Goal: Transaction & Acquisition: Book appointment/travel/reservation

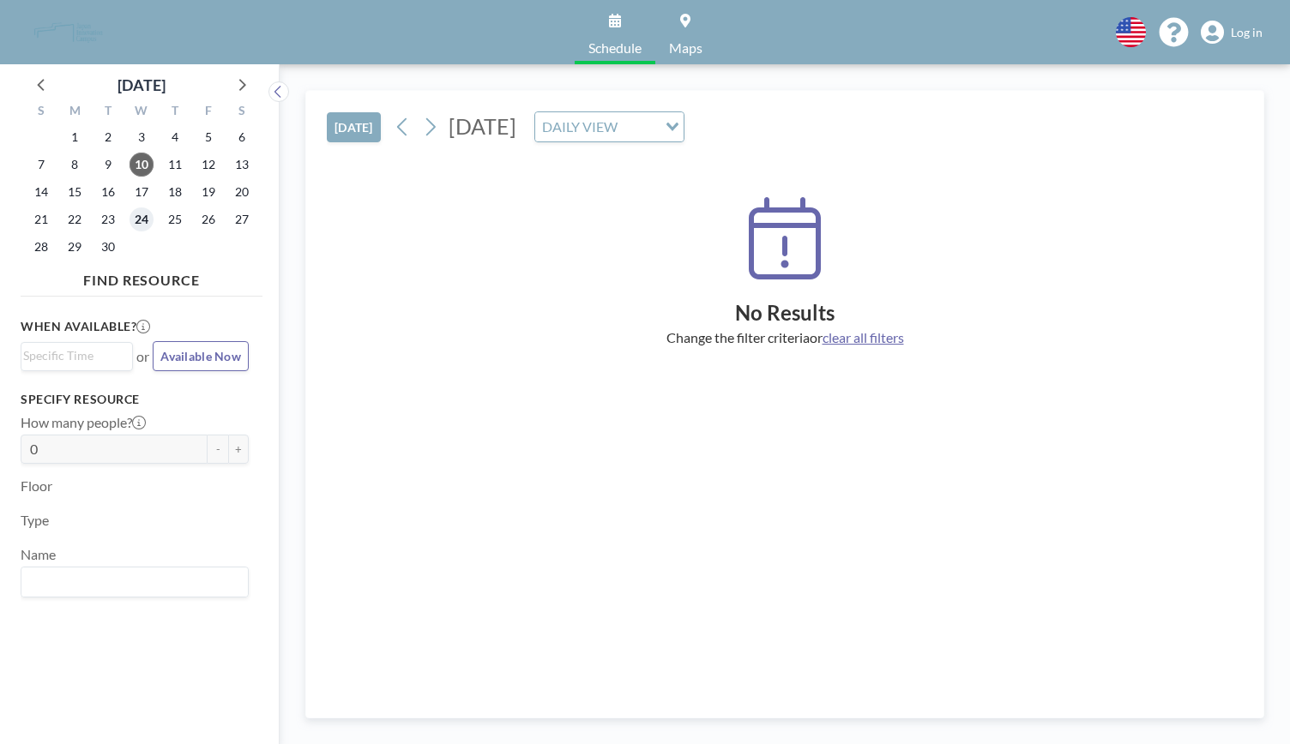
click at [147, 223] on span "24" at bounding box center [142, 220] width 24 height 24
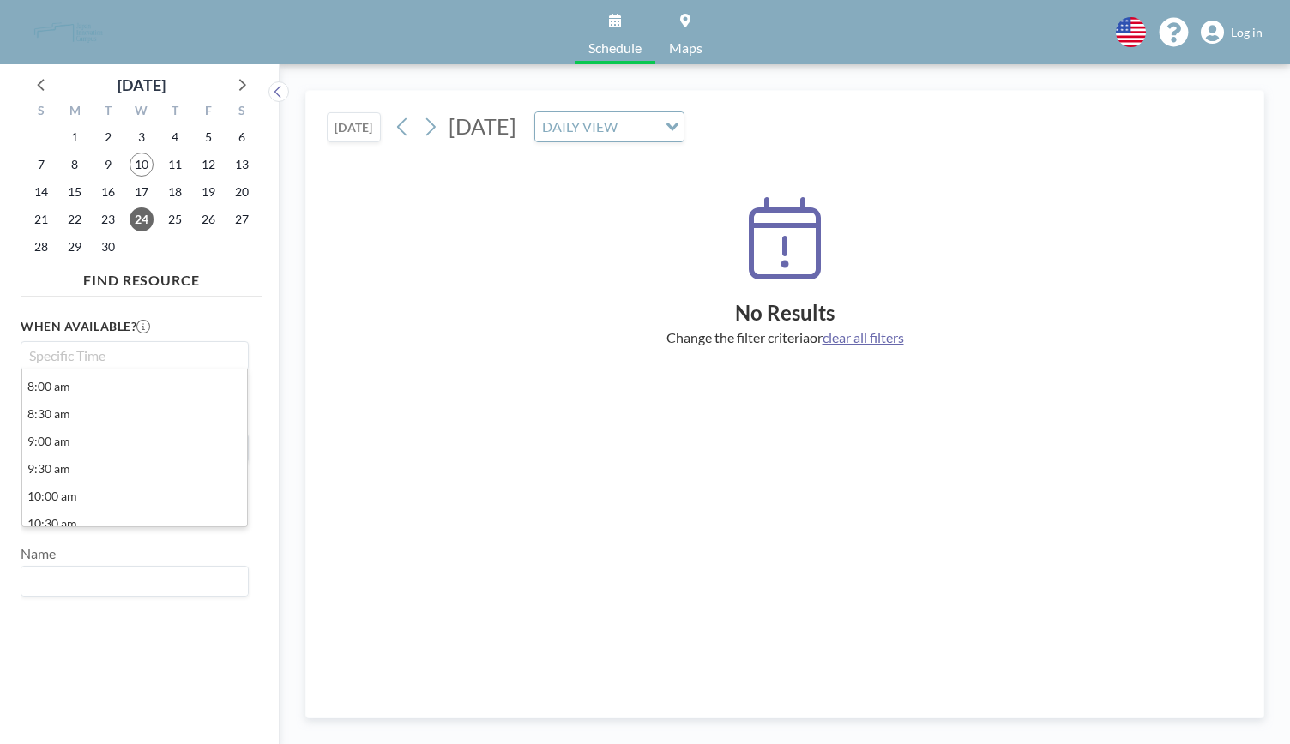
click at [81, 358] on input "Search for option" at bounding box center [130, 356] width 215 height 21
click at [105, 466] on li "11:00 am" at bounding box center [134, 465] width 225 height 27
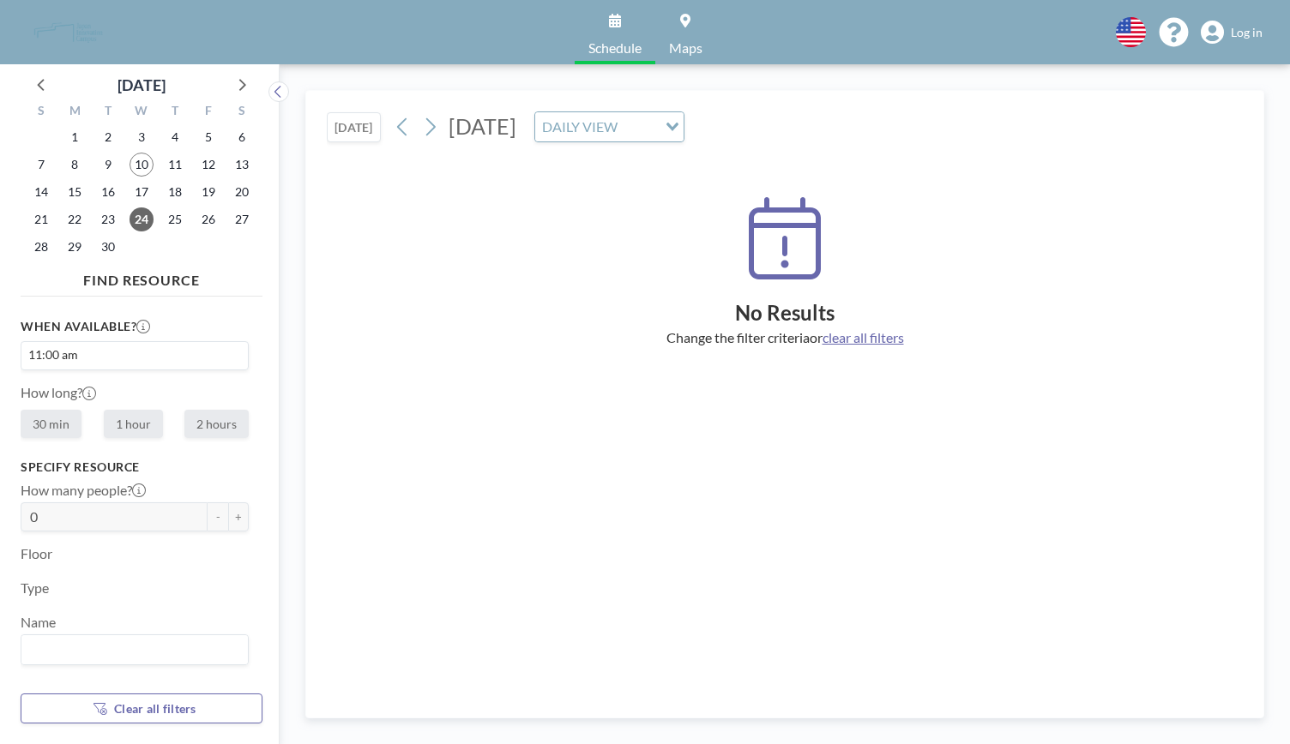
click at [136, 428] on label "1 hour" at bounding box center [133, 424] width 59 height 28
radio input "true"
click at [1256, 29] on span "Log in" at bounding box center [1247, 32] width 32 height 15
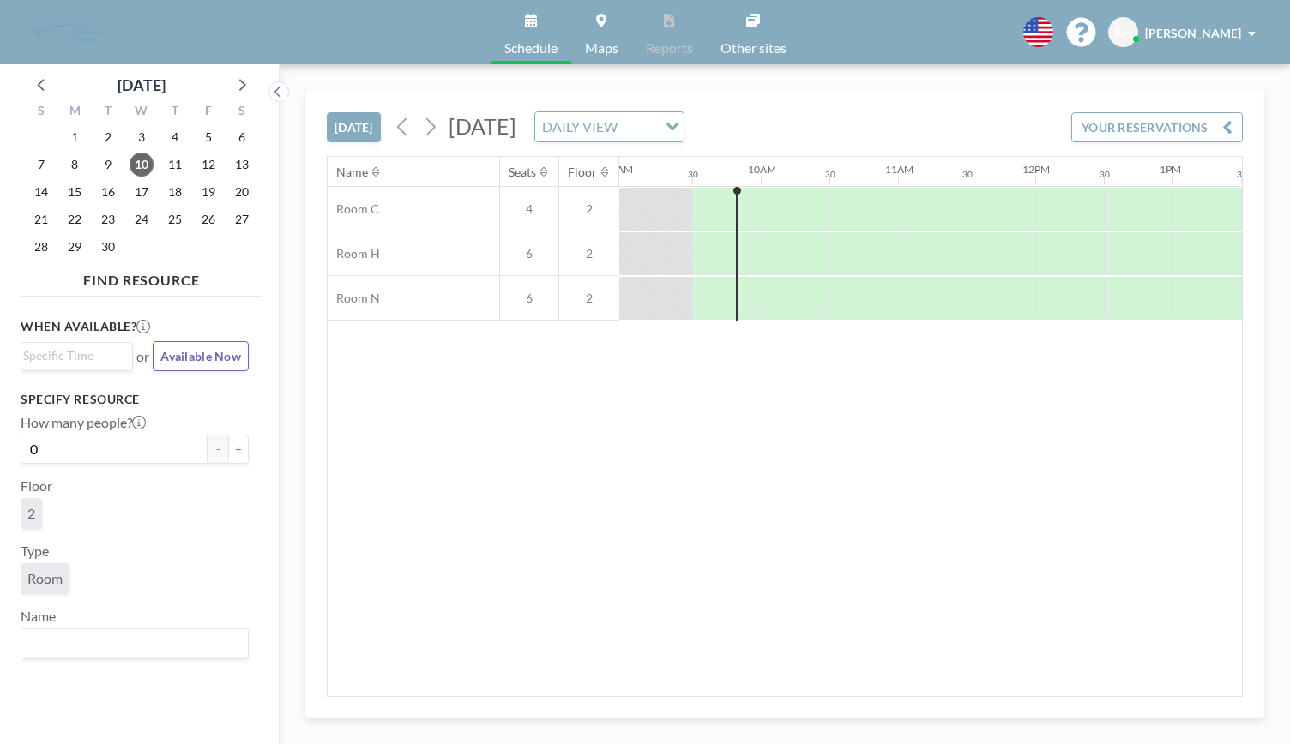
scroll to position [0, 1235]
click at [139, 221] on span "24" at bounding box center [142, 220] width 24 height 24
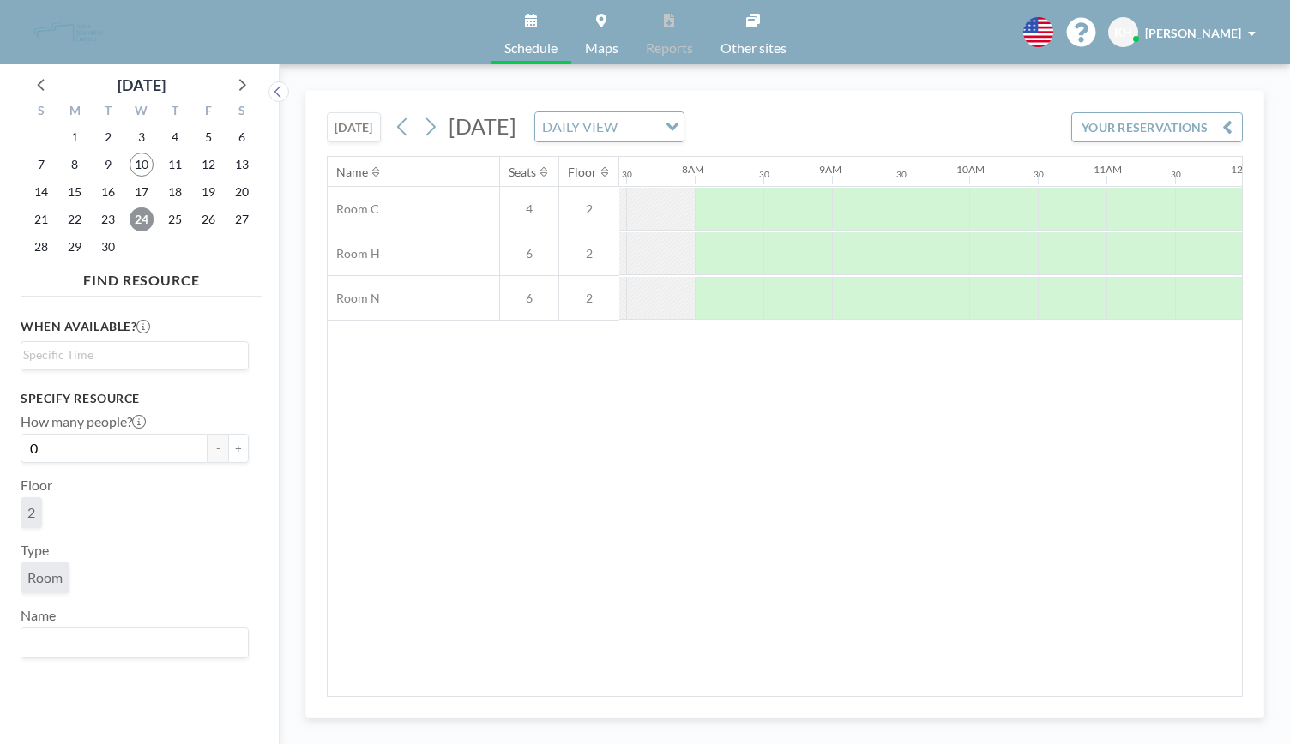
scroll to position [0, 1029]
click at [96, 355] on input "Search for option" at bounding box center [130, 356] width 215 height 21
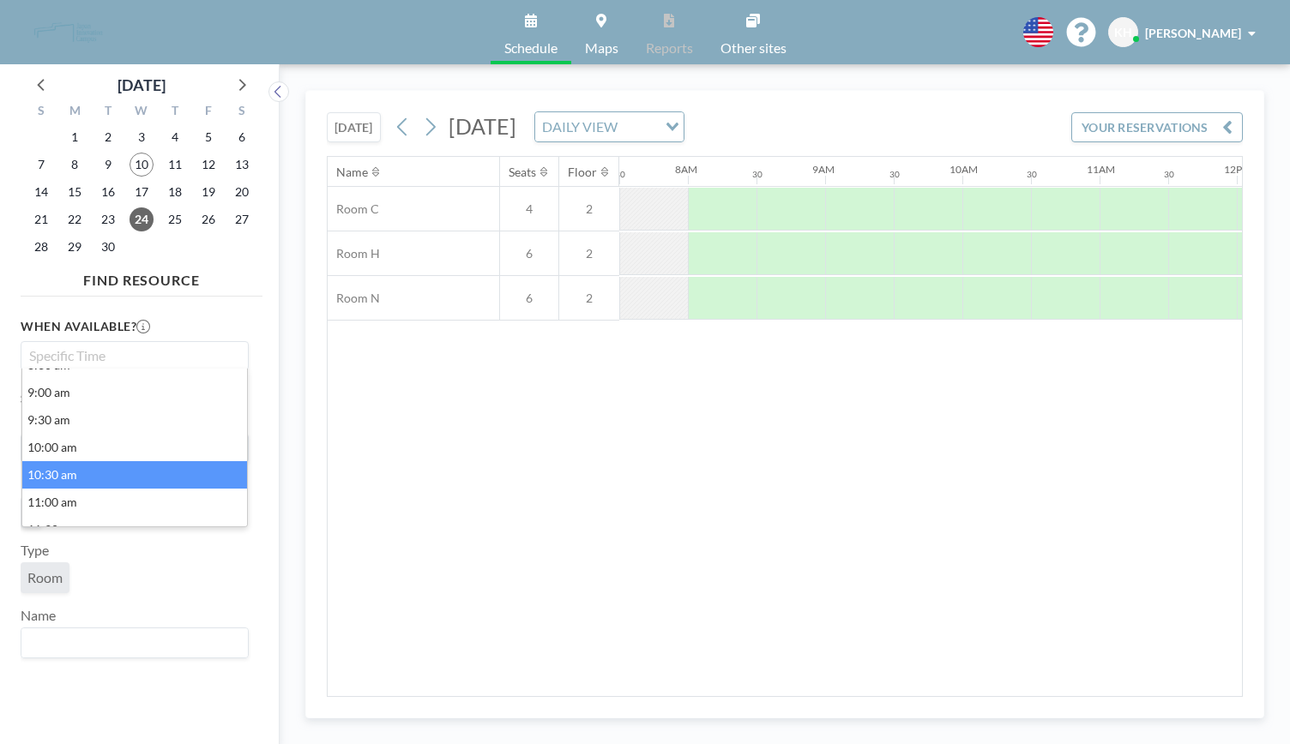
scroll to position [86, 0]
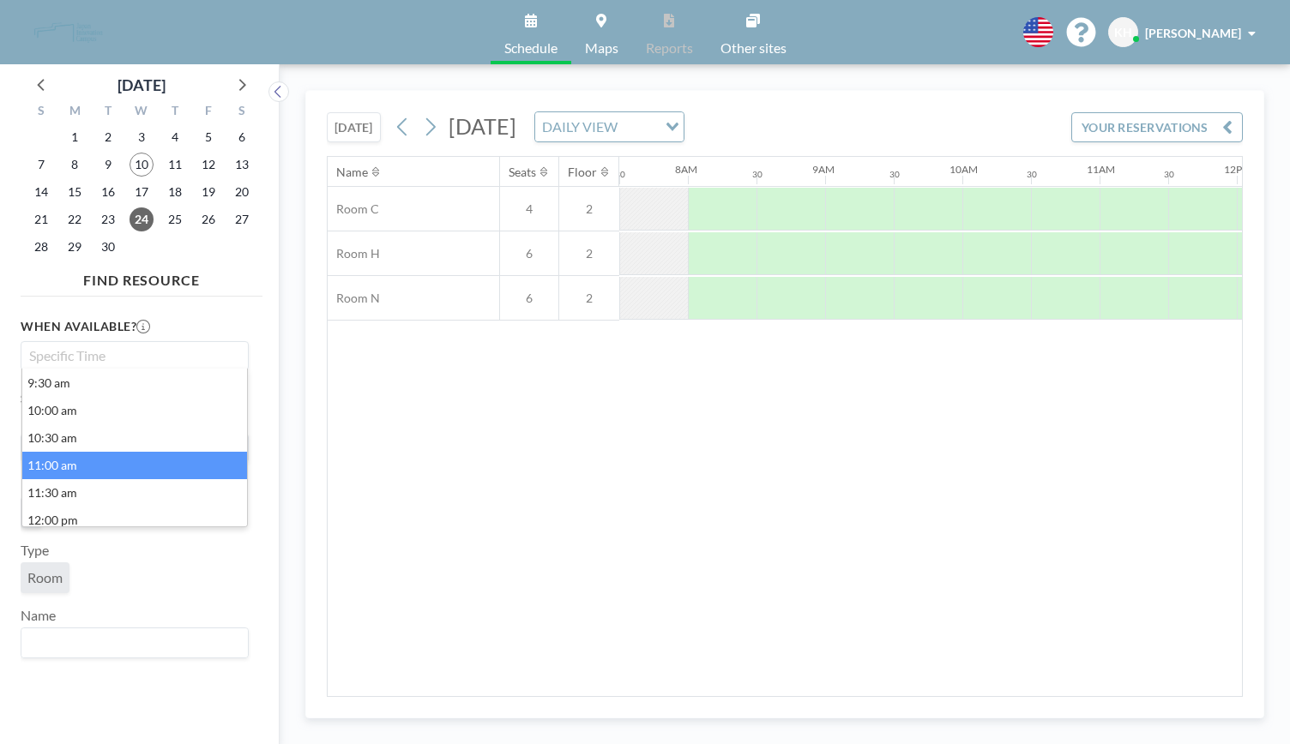
click at [116, 457] on li "11:00 am" at bounding box center [134, 465] width 225 height 27
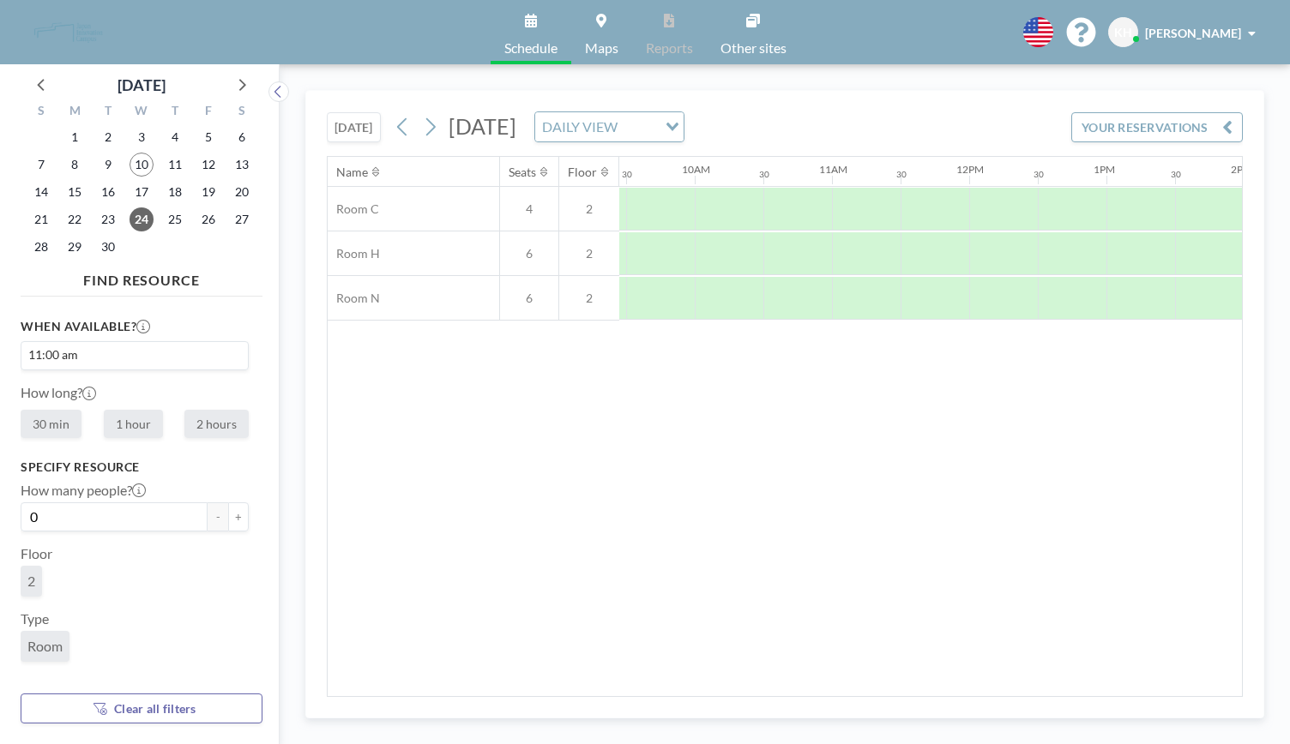
scroll to position [0, 1383]
click at [121, 421] on label "1 hour" at bounding box center [133, 424] width 59 height 28
radio input "true"
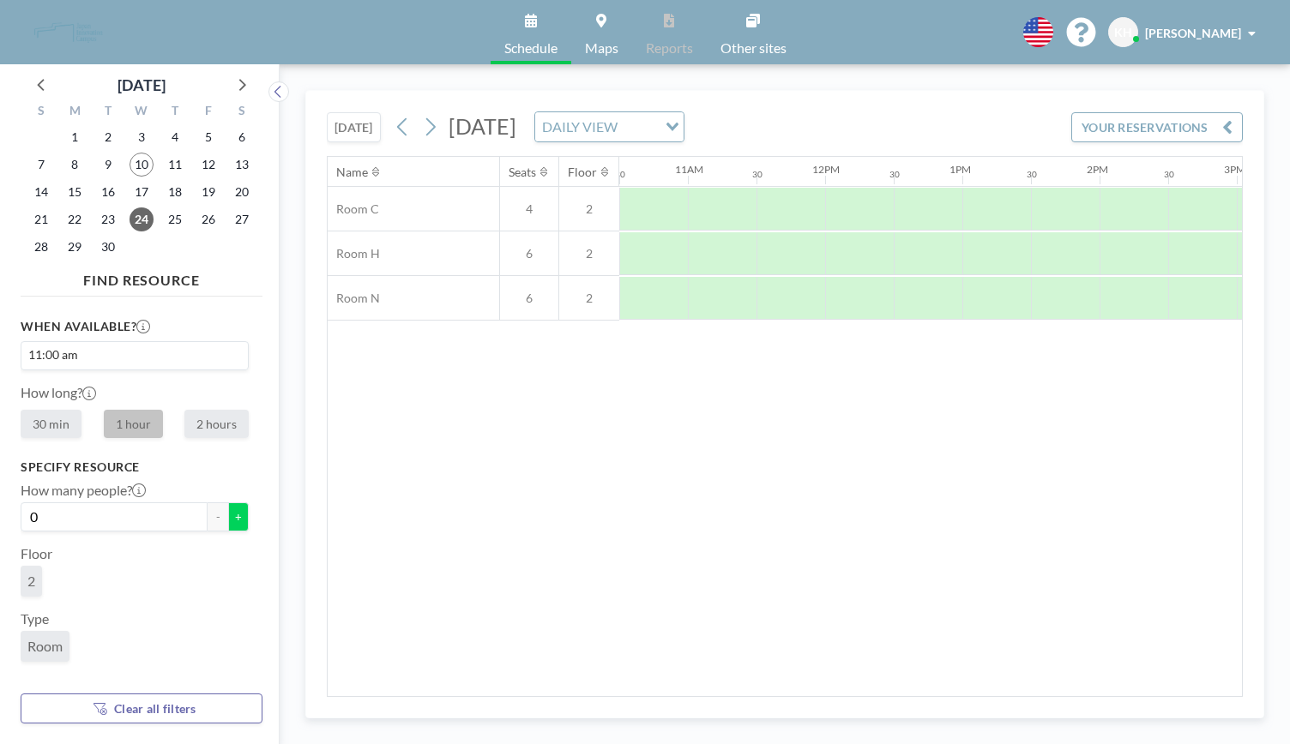
click at [228, 522] on button "+" at bounding box center [238, 517] width 21 height 29
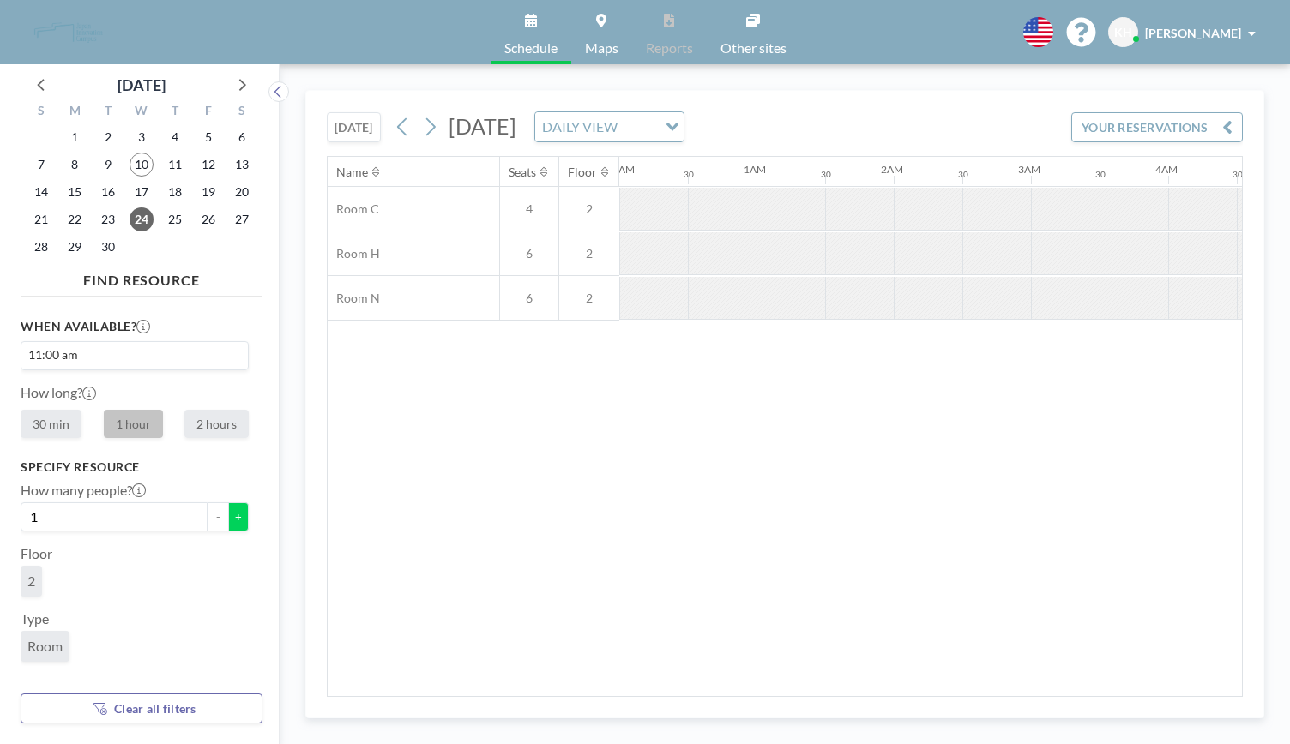
click at [228, 522] on button "+" at bounding box center [238, 517] width 21 height 29
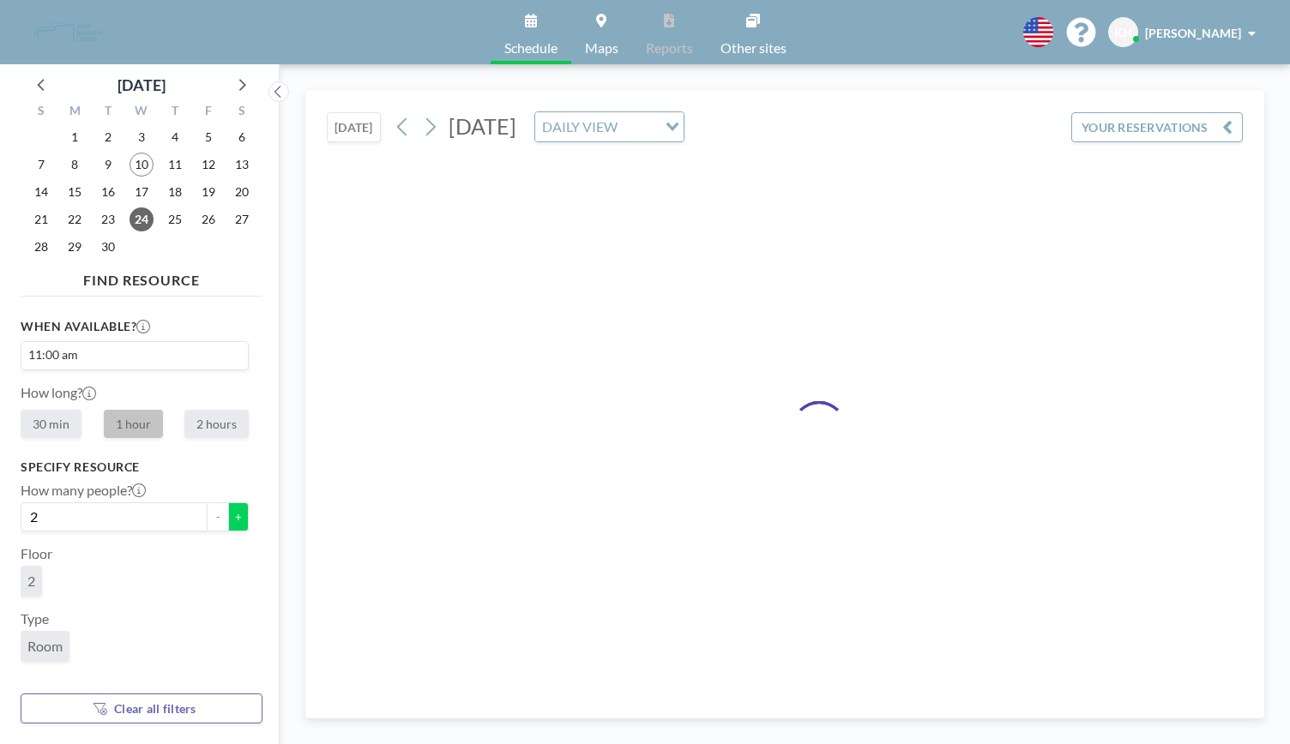
click at [228, 522] on button "+" at bounding box center [238, 517] width 21 height 29
type input "4"
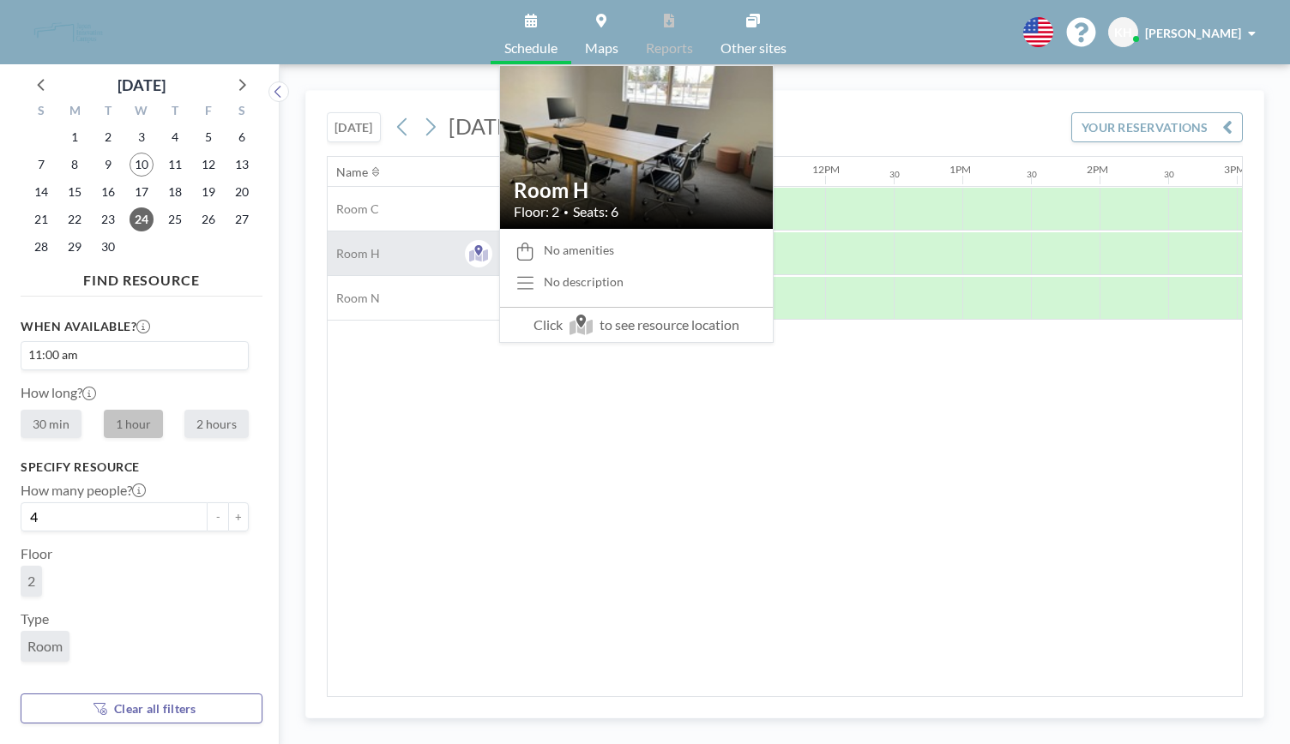
click at [446, 257] on div "Room H" at bounding box center [414, 254] width 172 height 44
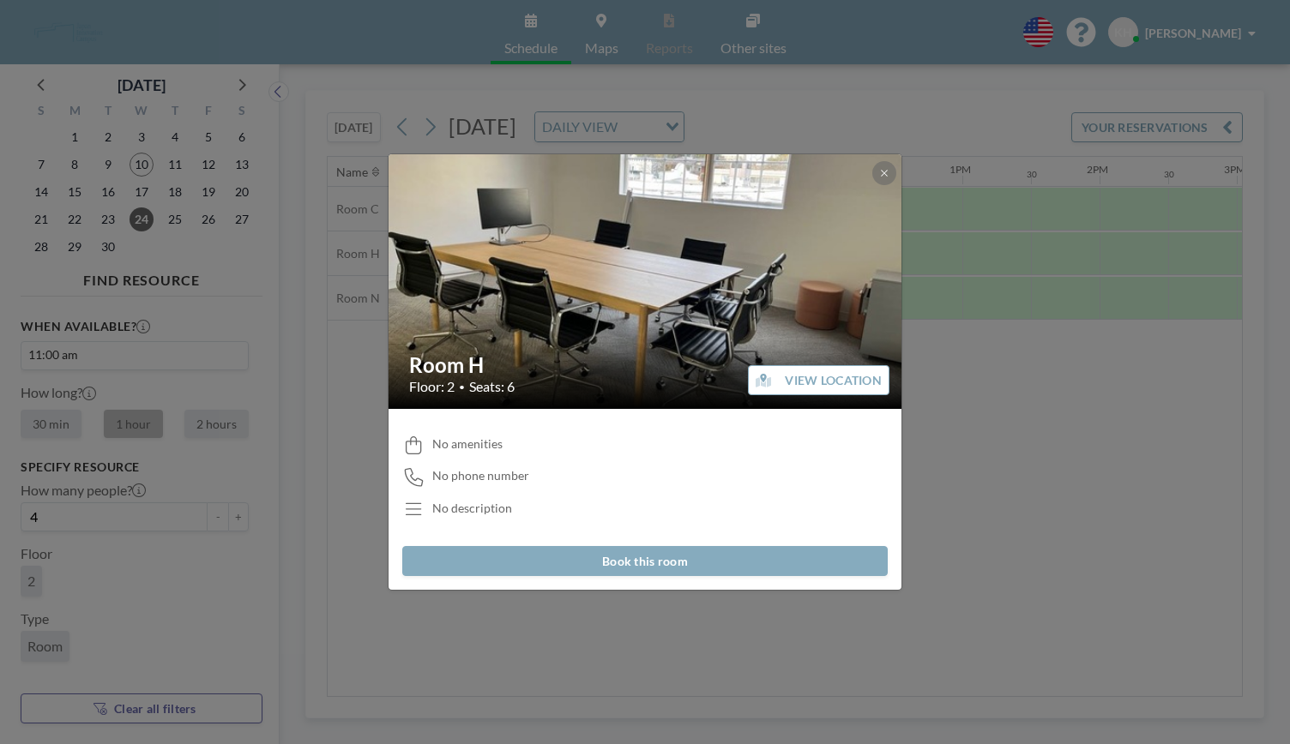
click at [656, 564] on button "Book this room" at bounding box center [644, 561] width 485 height 30
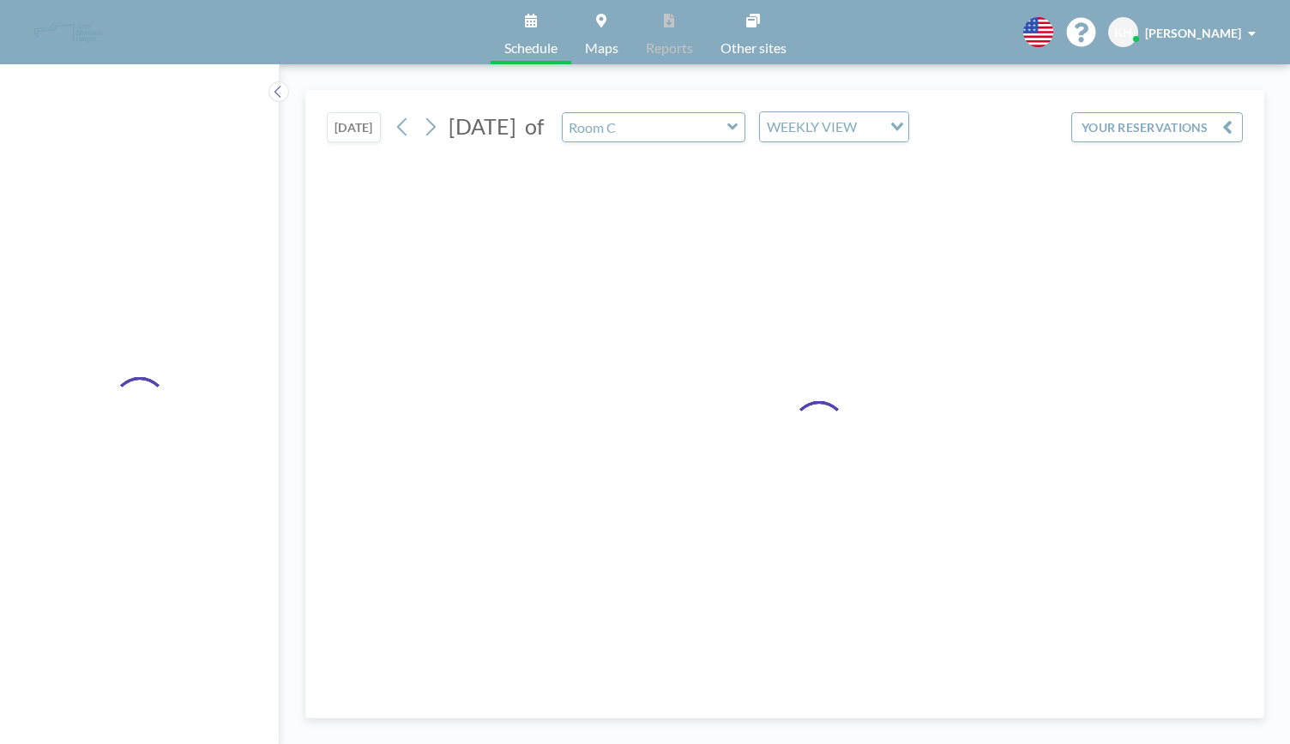
type input "Room H"
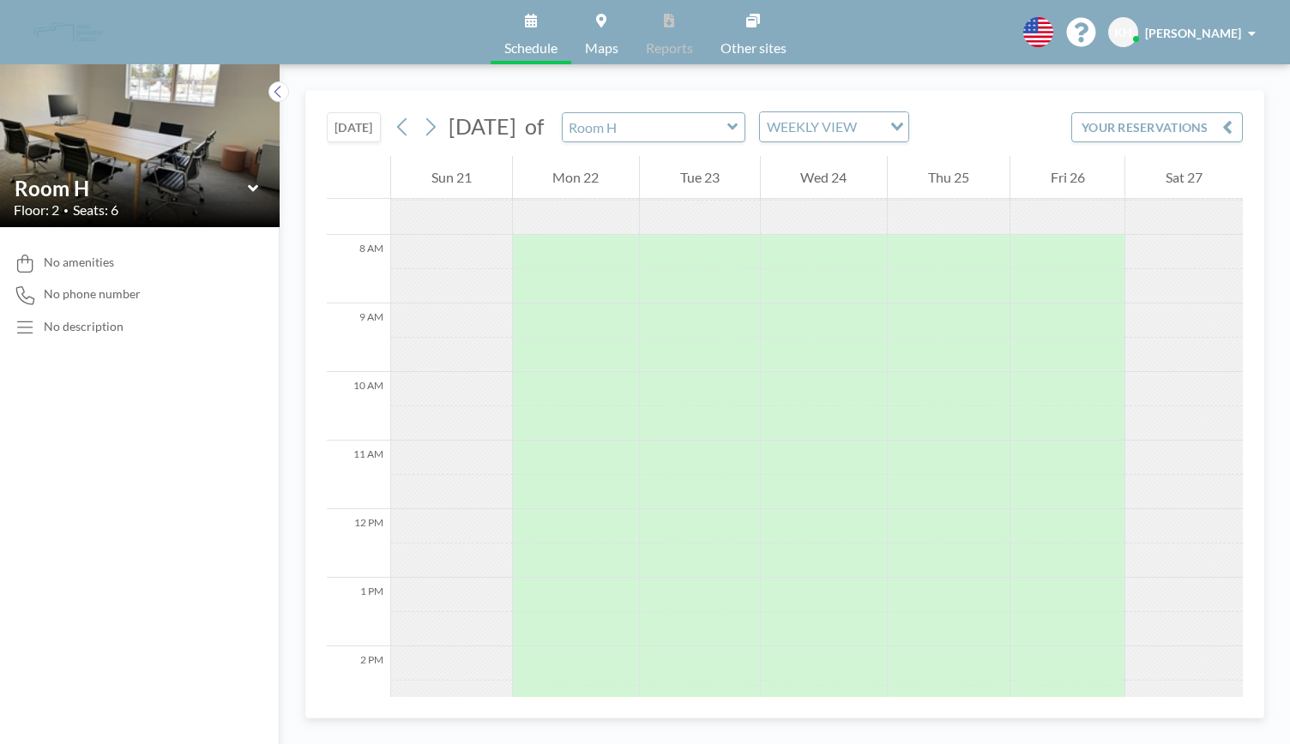
scroll to position [515, 0]
click at [274, 94] on icon at bounding box center [278, 91] width 11 height 17
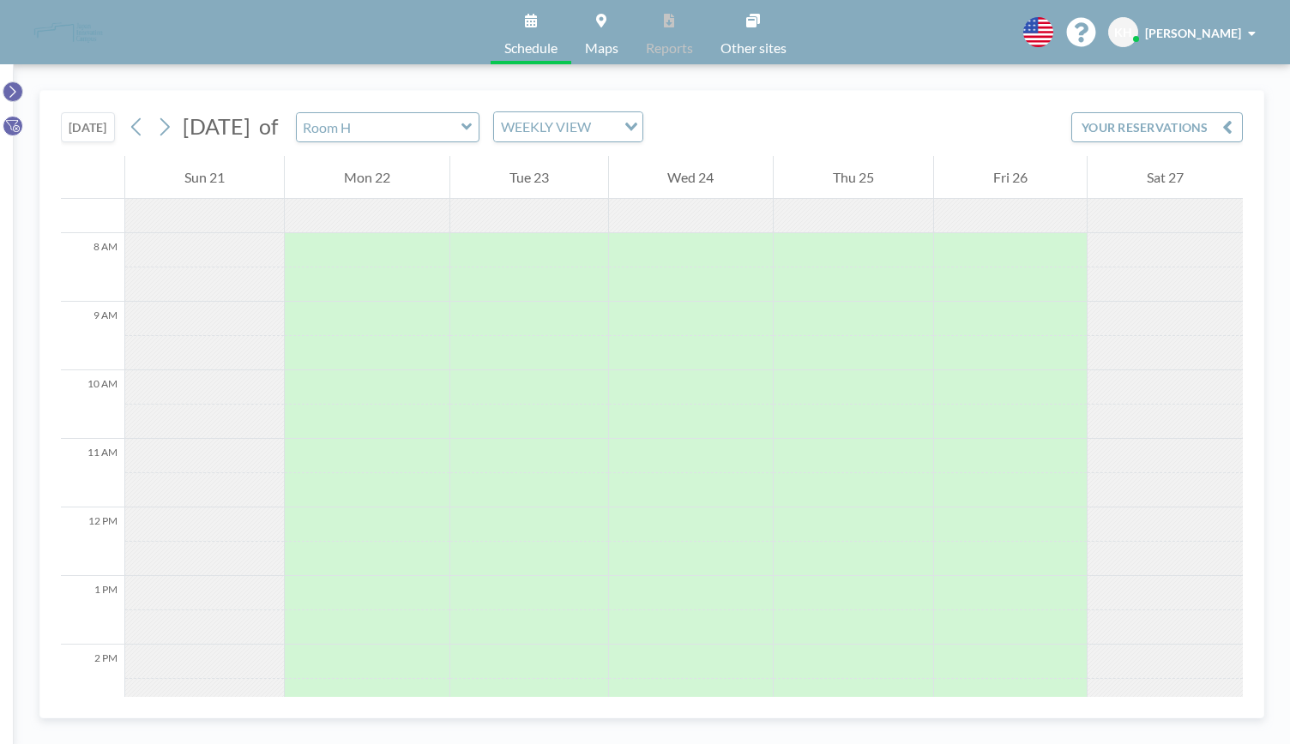
click at [15, 90] on icon at bounding box center [12, 91] width 11 height 17
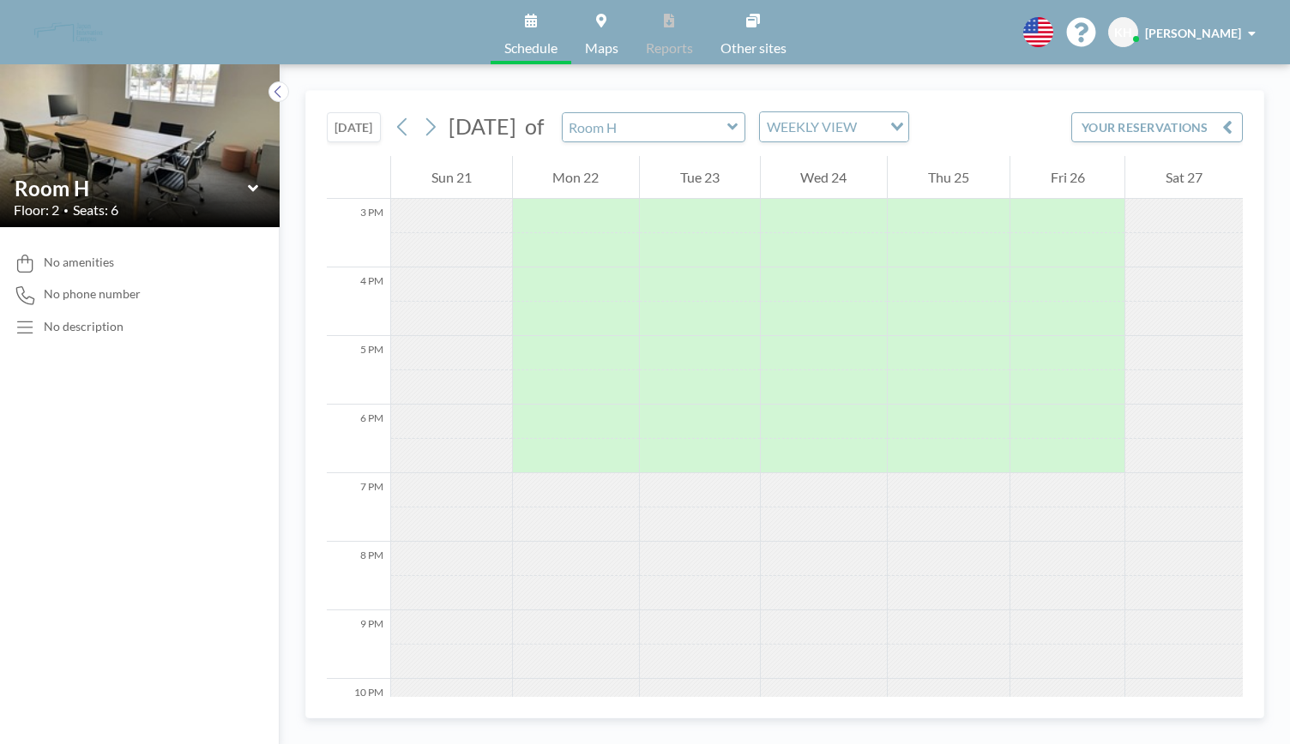
scroll to position [686, 0]
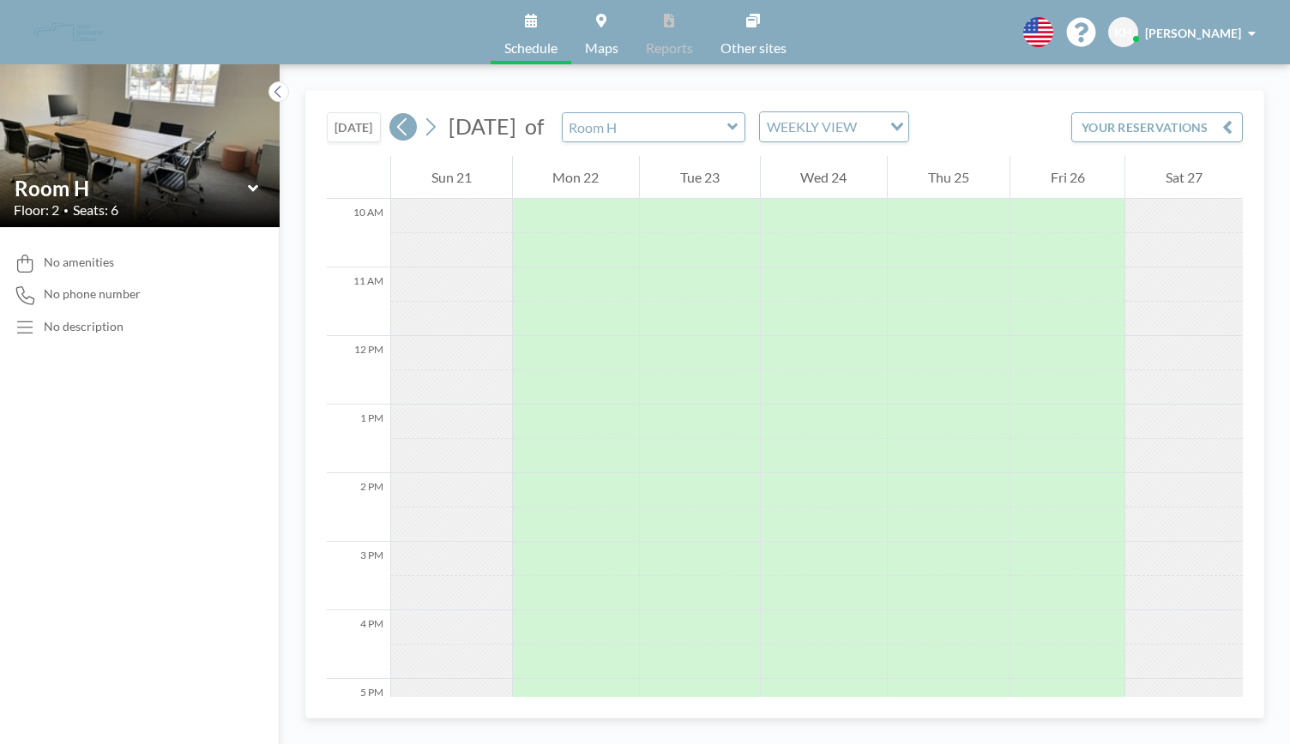
click at [392, 127] on button at bounding box center [402, 126] width 27 height 27
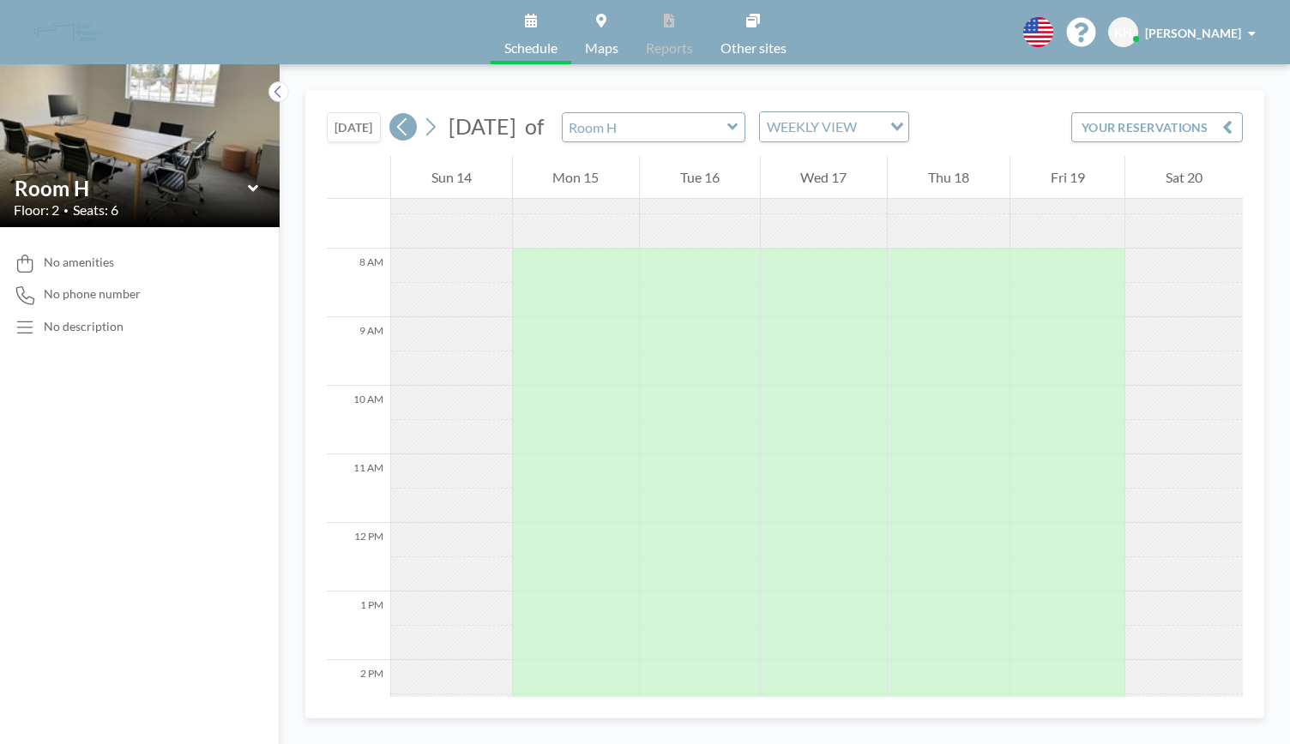
scroll to position [515, 0]
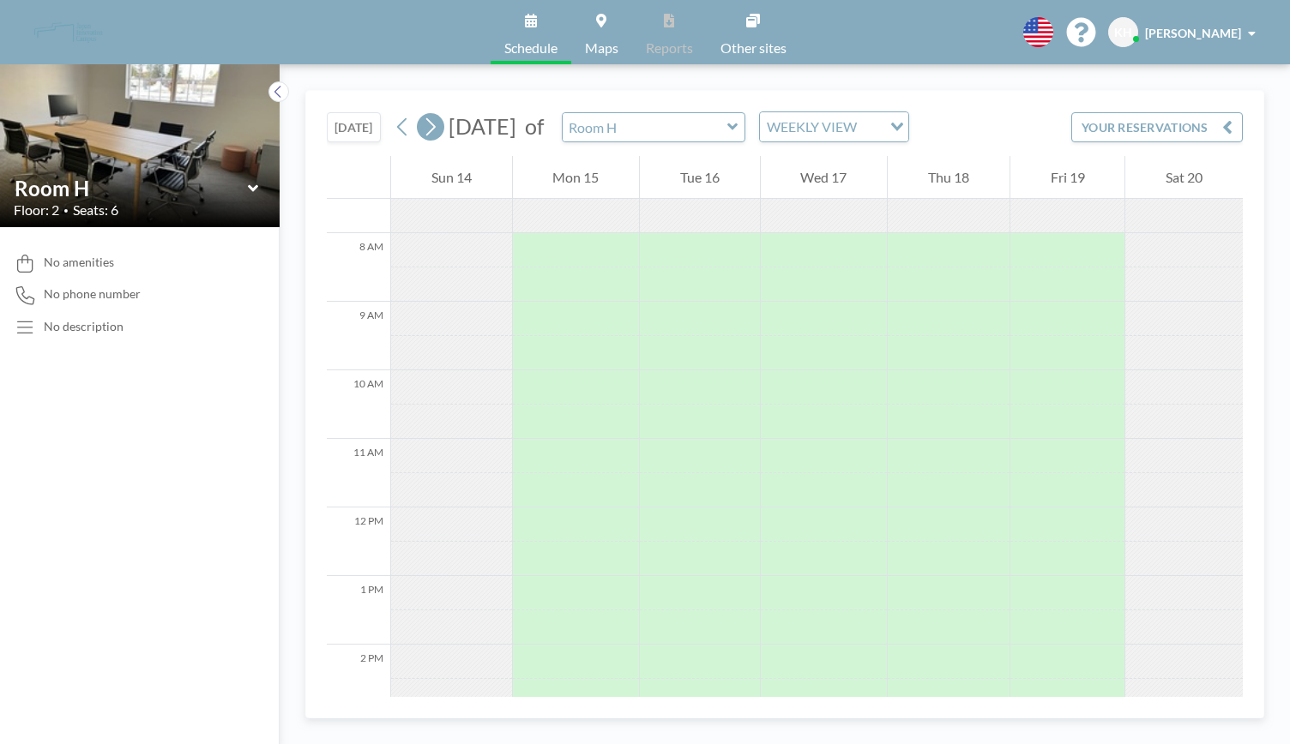
click at [425, 130] on icon at bounding box center [430, 127] width 16 height 26
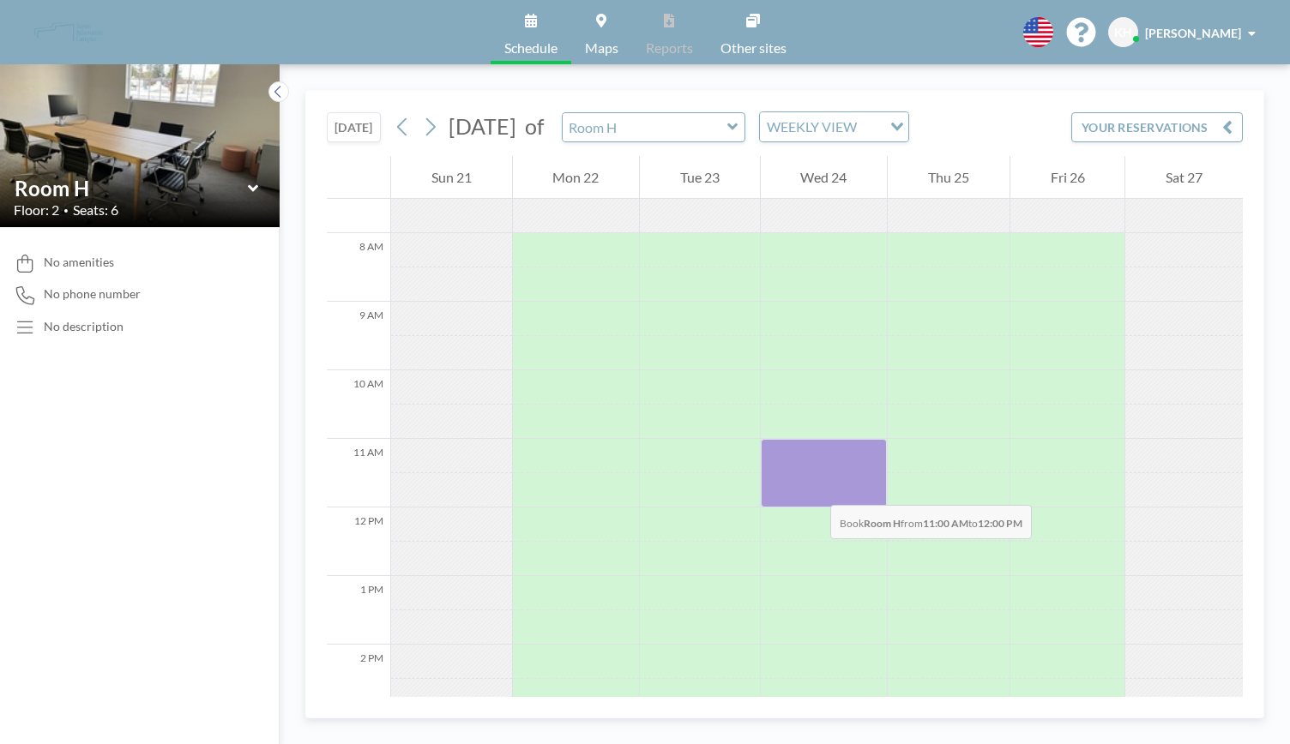
drag, startPoint x: 772, startPoint y: 445, endPoint x: 813, endPoint y: 488, distance: 59.4
click at [813, 488] on div at bounding box center [824, 473] width 127 height 69
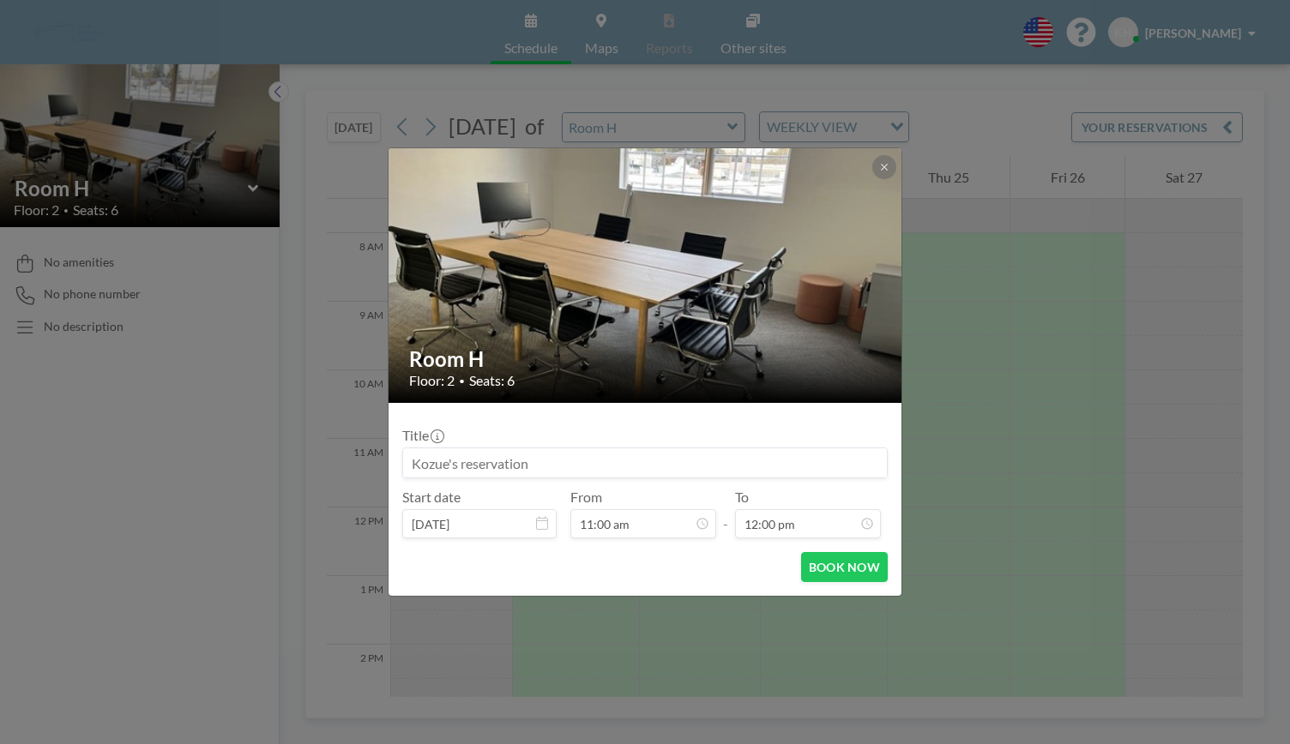
scroll to position [244, 0]
click at [540, 470] on input at bounding box center [645, 463] width 484 height 29
type input "o"
type input "び"
click at [708, 540] on form "Title Start date [DATE] From 11:00 am - To 12:00 pm BOOK NOW" at bounding box center [645, 499] width 513 height 193
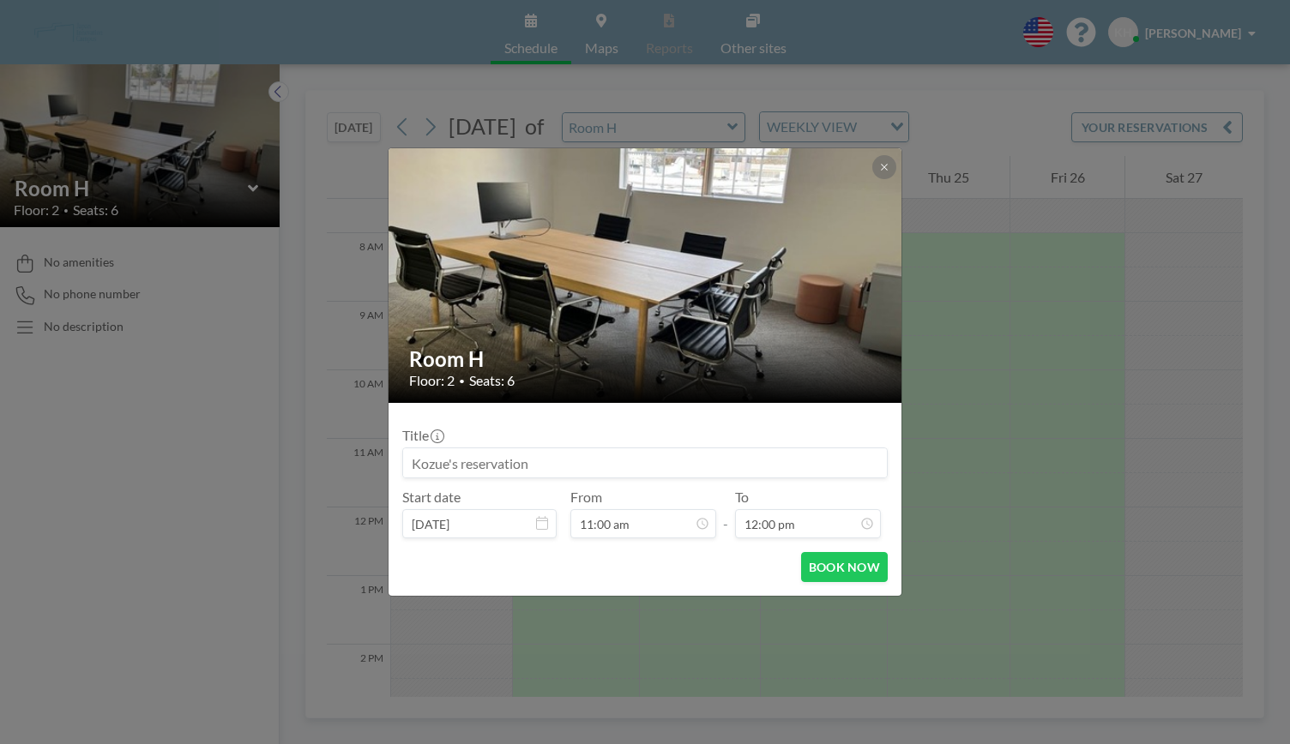
click at [708, 540] on form "Title Start date [DATE] From 11:00 am - To 12:00 pm BOOK NOW" at bounding box center [645, 499] width 513 height 193
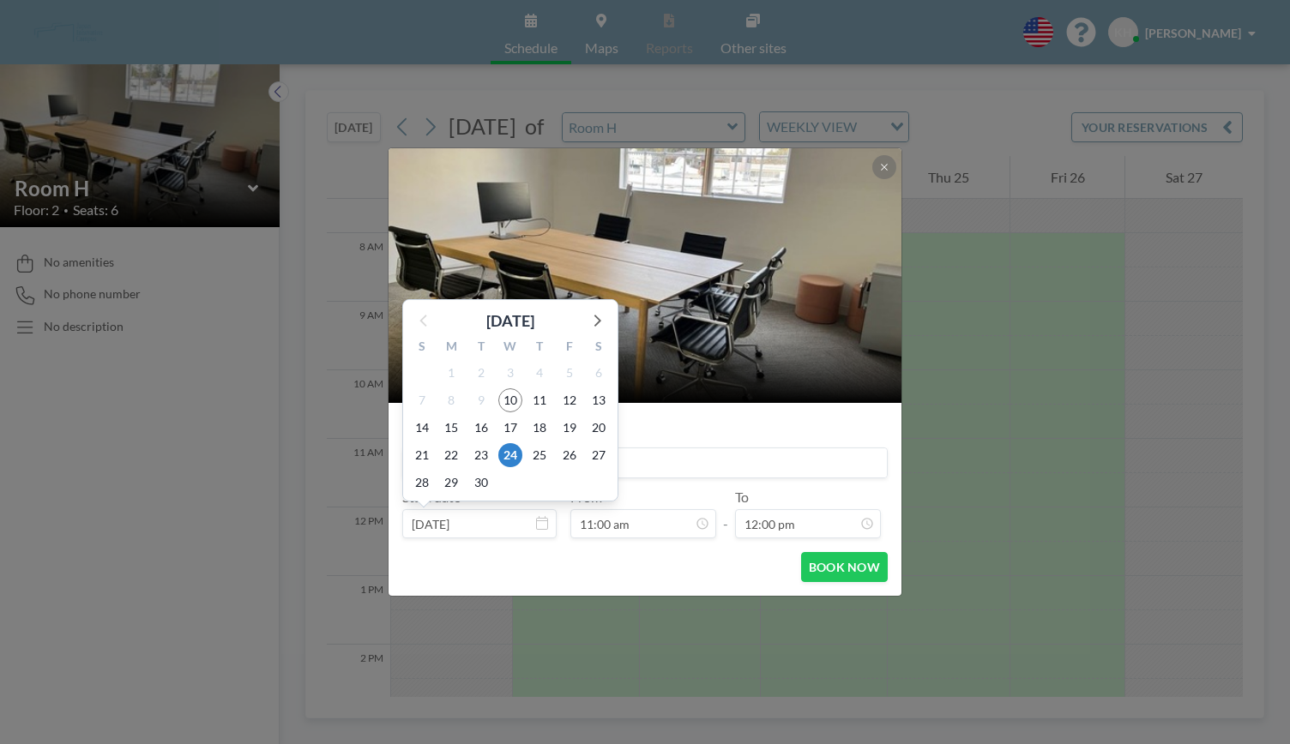
scroll to position [184, 0]
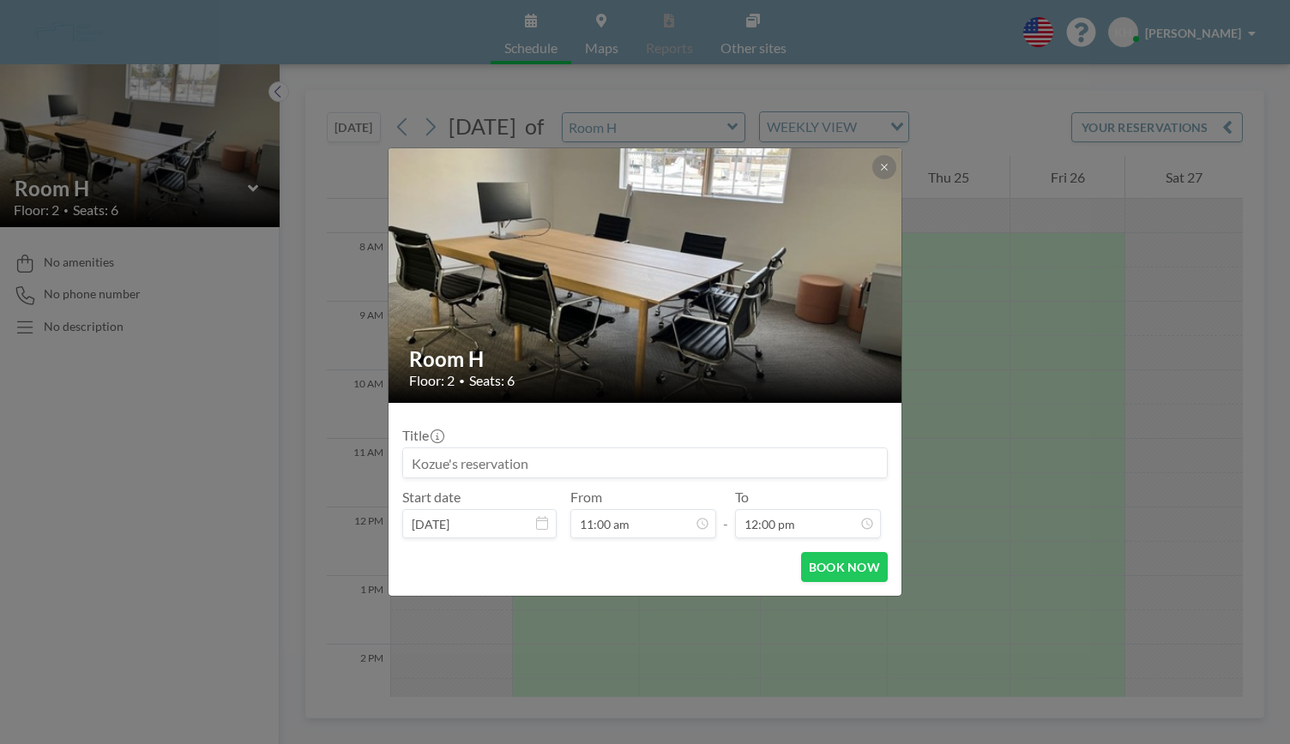
click at [691, 462] on input at bounding box center [645, 463] width 484 height 29
click at [412, 469] on input "Bitbiome ｘ[PERSON_NAME]様" at bounding box center [645, 463] width 484 height 29
click at [423, 472] on input "NBitbiome ｘ[PERSON_NAME]様" at bounding box center [645, 463] width 484 height 29
click at [613, 457] on input "NEDO面談（Bitbiome ｘ[PERSON_NAME]様" at bounding box center [645, 463] width 484 height 29
type input "NEDO面談（Bitbiome ｘ[PERSON_NAME]様）"
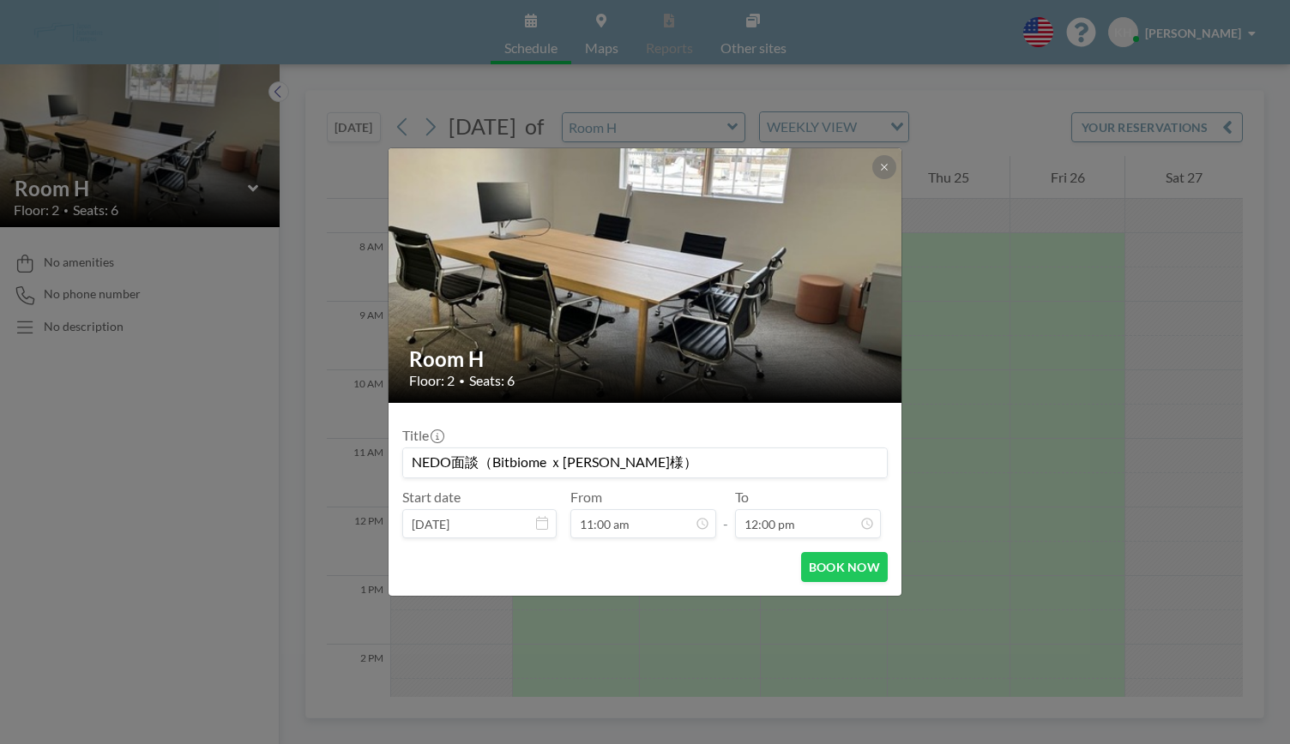
click at [551, 569] on div "BOOK NOW" at bounding box center [644, 567] width 485 height 30
click at [822, 562] on button "BOOK NOW" at bounding box center [844, 567] width 87 height 30
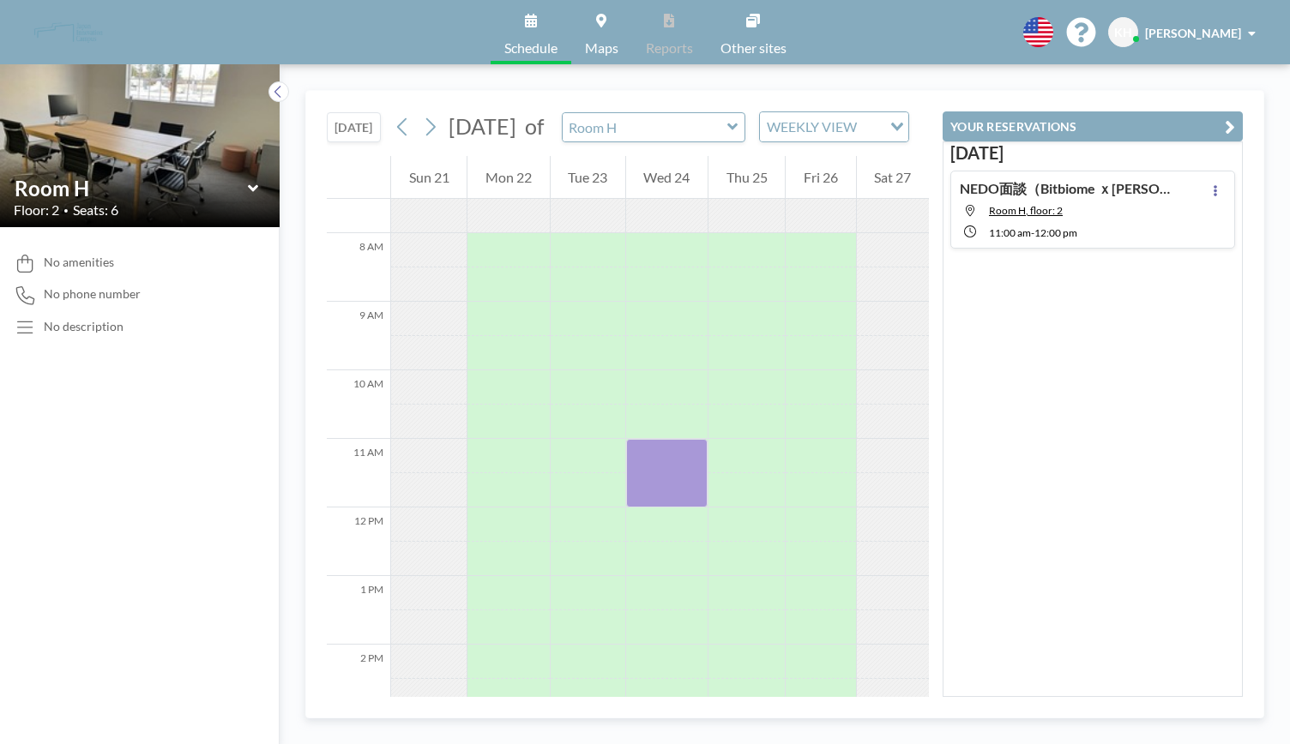
click at [1225, 133] on icon "button" at bounding box center [1230, 127] width 10 height 21
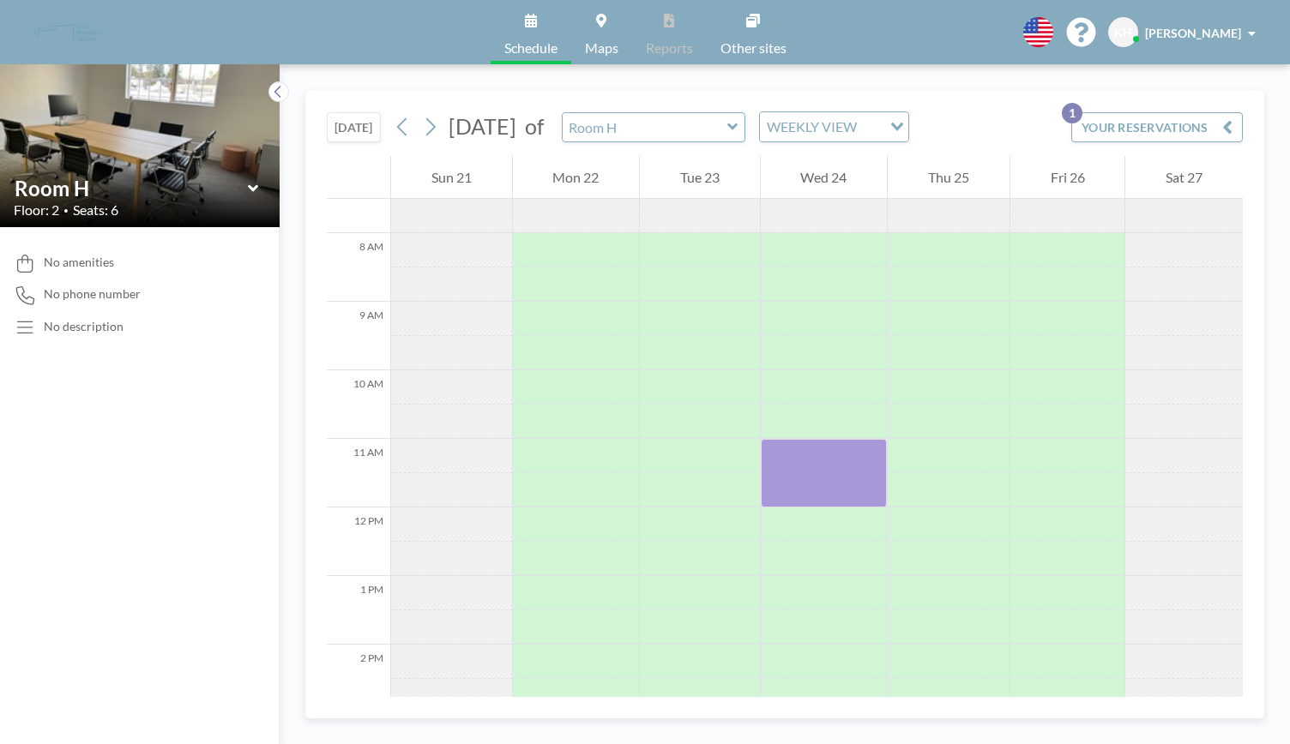
click at [1134, 128] on button "YOUR RESERVATIONS 1" at bounding box center [1157, 127] width 172 height 30
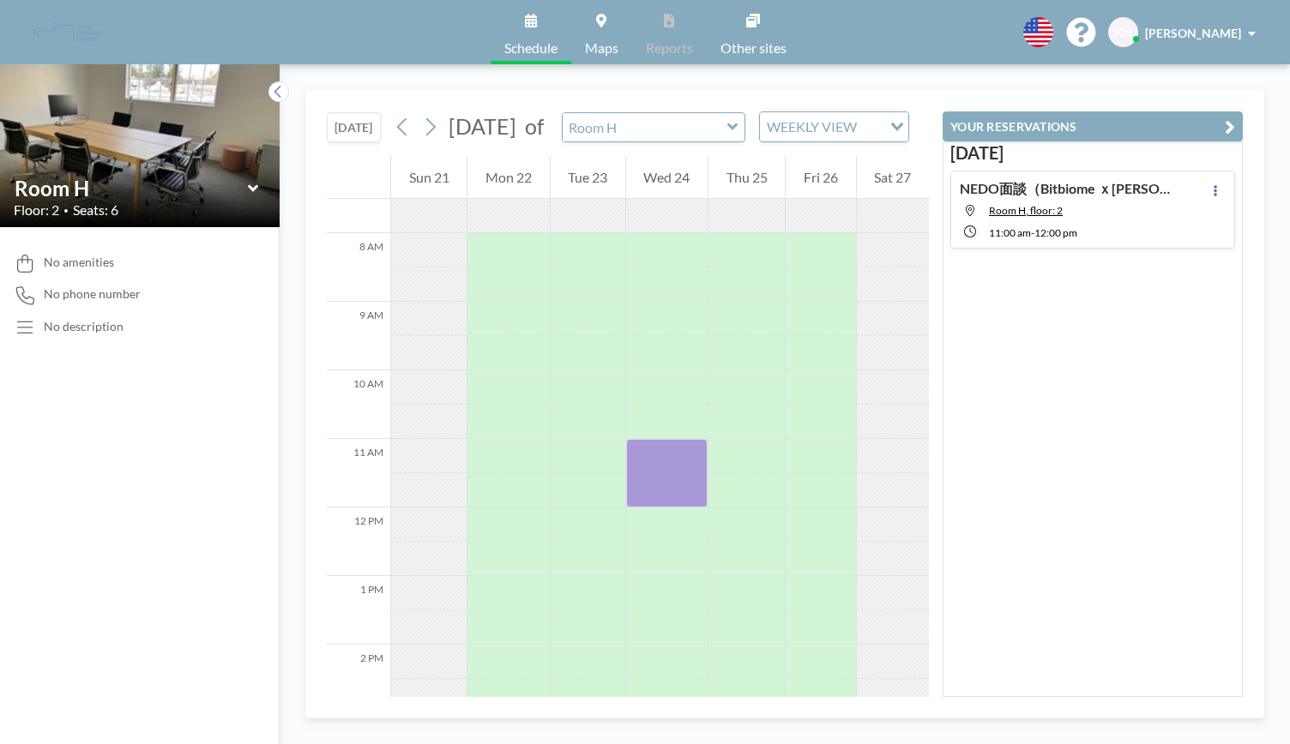
click at [1128, 402] on div "[DATE] NEDO面談（Bitbiome ｘ[PERSON_NAME]様） Room H, floor: 2 11:00 AM - 12:00 PM" at bounding box center [1093, 420] width 300 height 556
click at [829, 135] on div "WEEKLY VIEW" at bounding box center [821, 125] width 122 height 26
click at [835, 190] on li "WEEKLY VIEW" at bounding box center [855, 193] width 148 height 25
click at [537, 41] on span "Schedule" at bounding box center [530, 48] width 53 height 14
click at [528, 24] on icon at bounding box center [531, 21] width 12 height 14
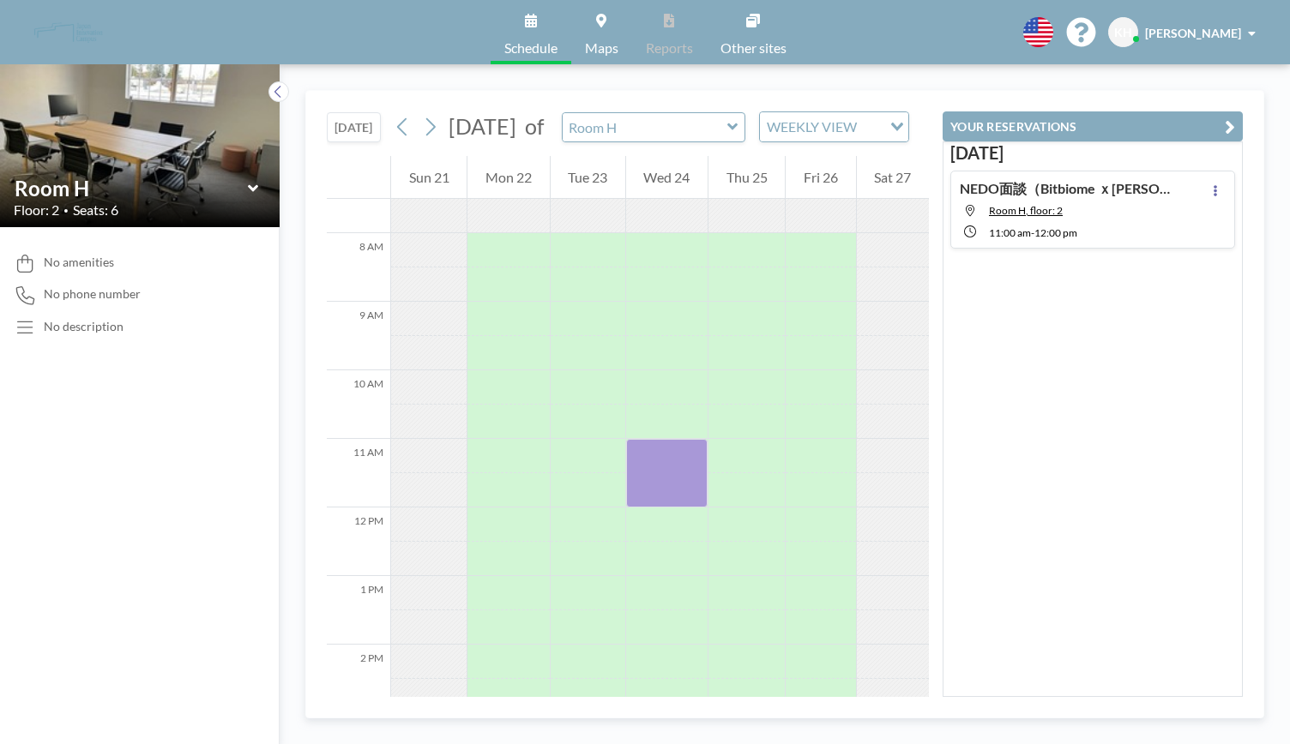
click at [609, 33] on link "Maps" at bounding box center [601, 32] width 61 height 64
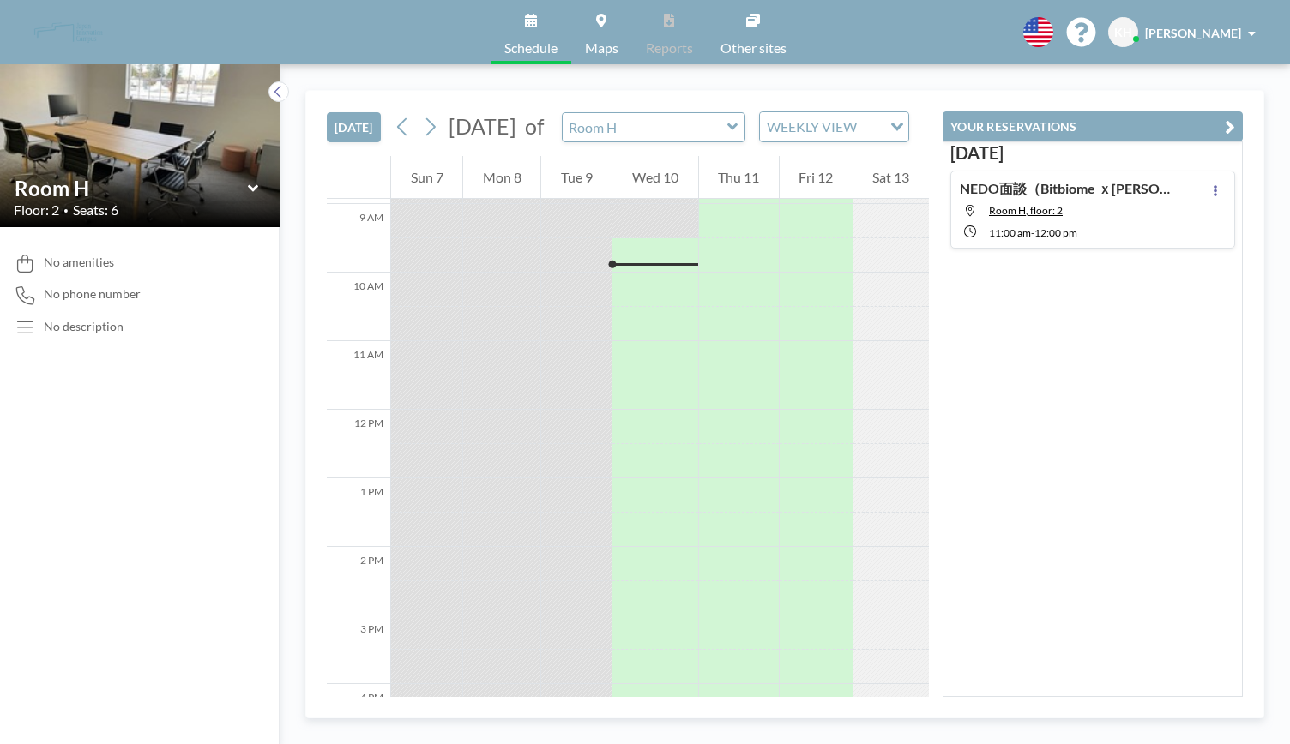
scroll to position [618, 0]
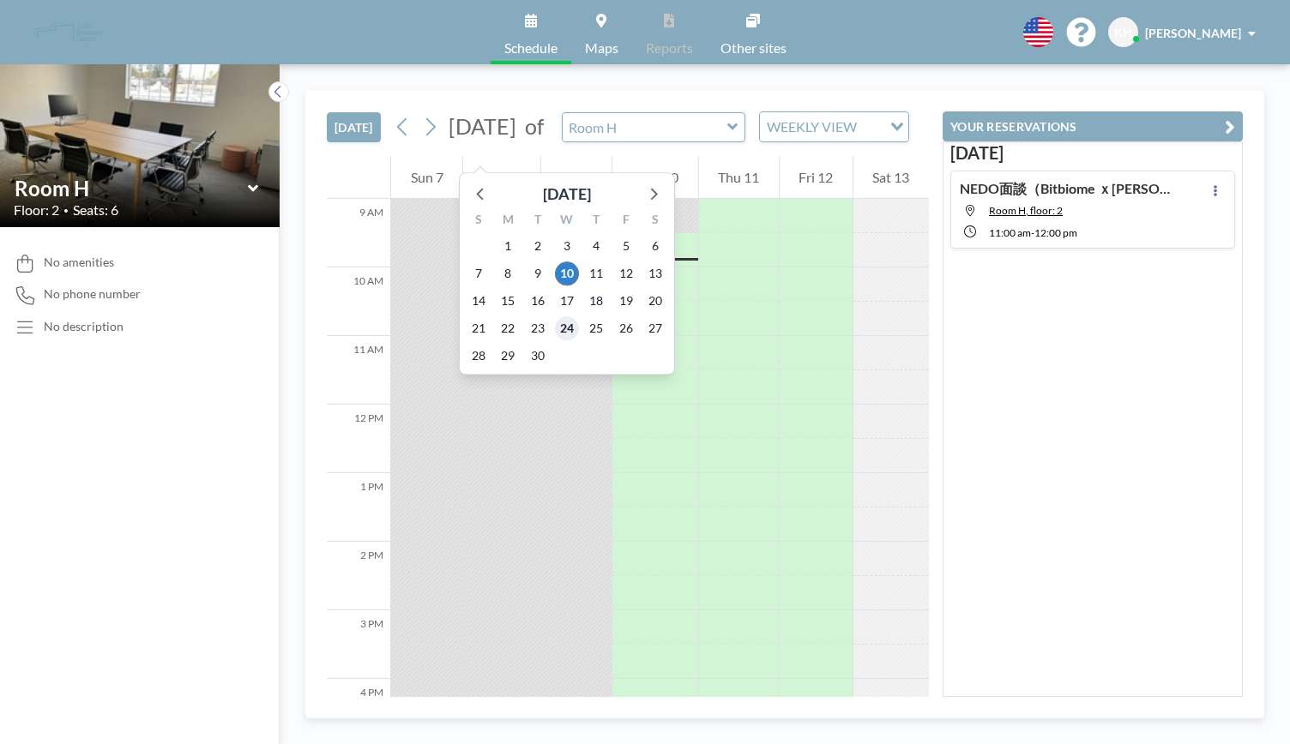
click at [562, 335] on span "24" at bounding box center [567, 328] width 24 height 24
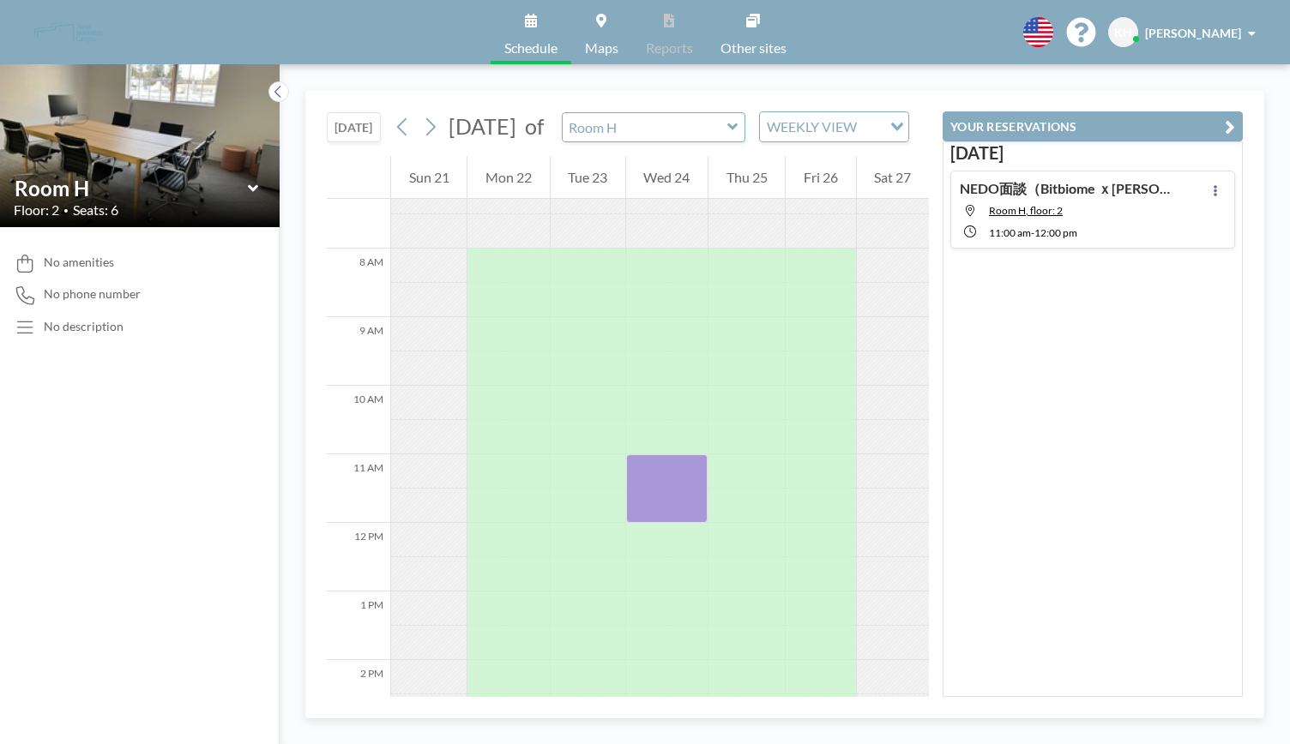
scroll to position [515, 0]
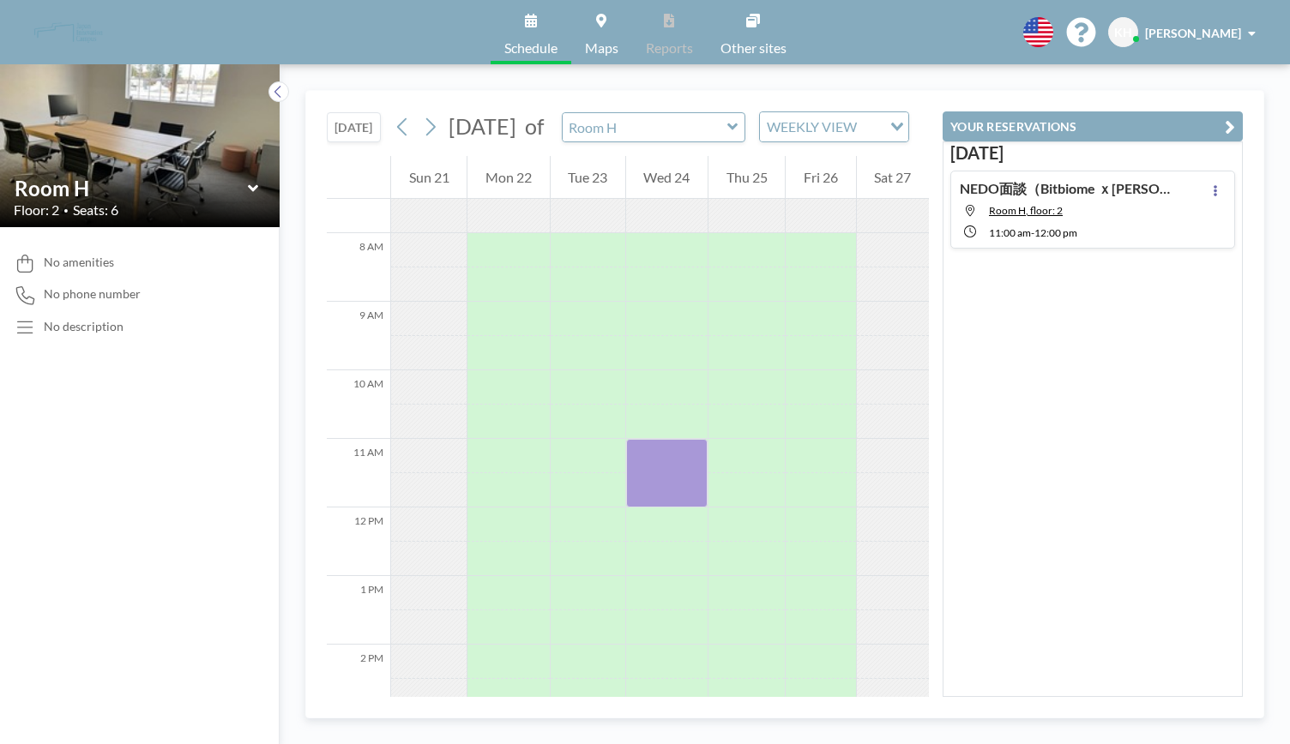
click at [1001, 385] on div "[DATE] NEDO面談（Bitbiome ｘ[PERSON_NAME]様） Room H, floor: 2 11:00 AM - 12:00 PM" at bounding box center [1093, 420] width 300 height 556
